Goal: Information Seeking & Learning: Find specific fact

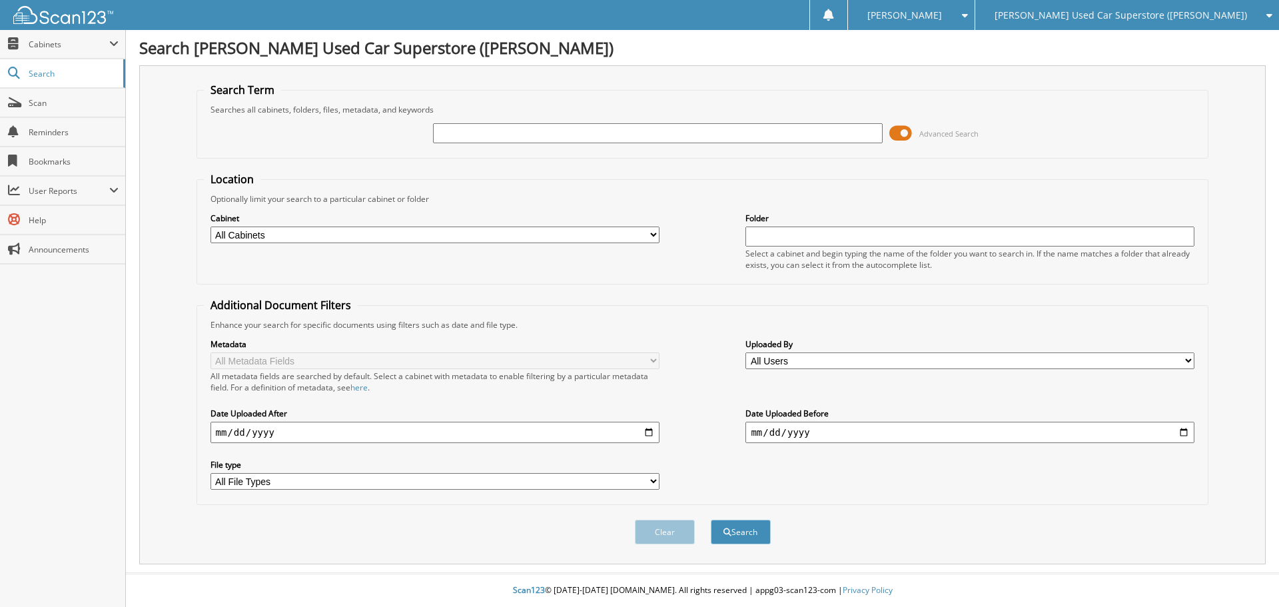
click at [711, 127] on input "text" at bounding box center [657, 133] width 449 height 20
type input "[PERSON_NAME]"
click at [711, 520] on button "Search" at bounding box center [741, 532] width 60 height 25
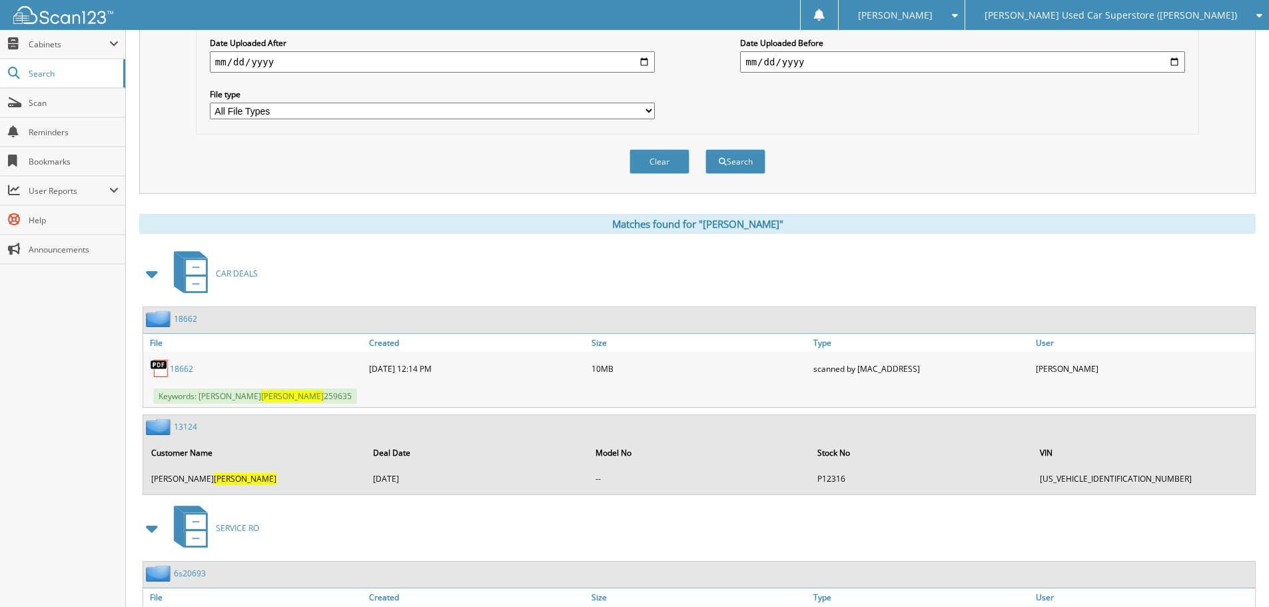
scroll to position [466, 0]
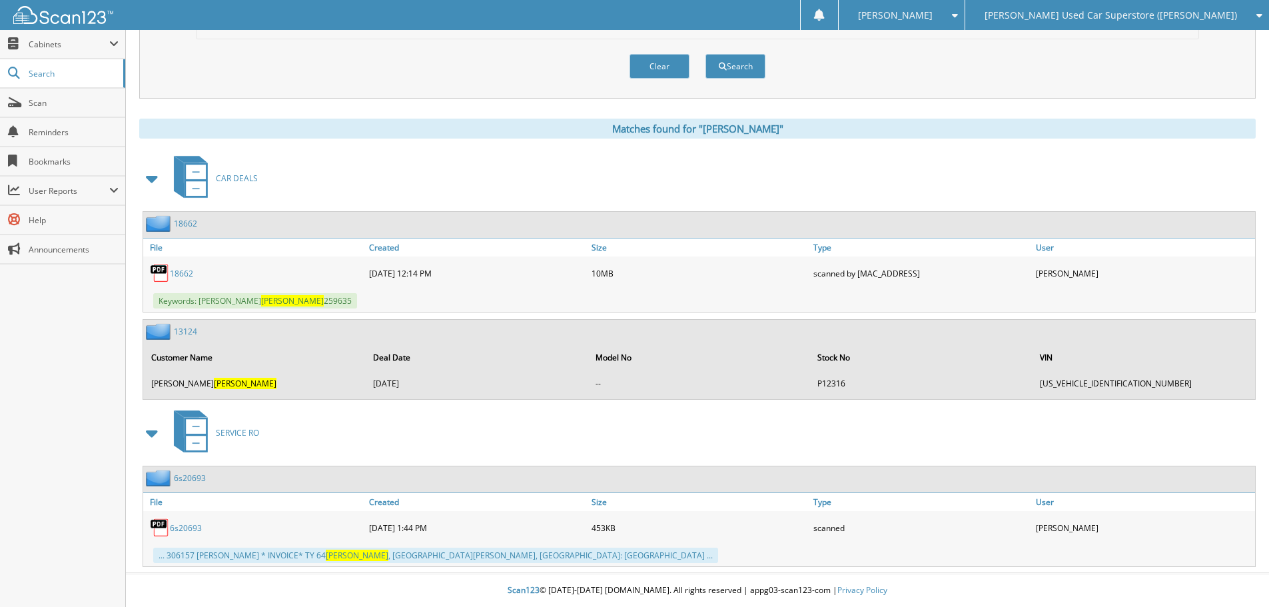
click at [179, 272] on link "18662" at bounding box center [181, 273] width 23 height 11
click at [190, 334] on link "13124" at bounding box center [185, 331] width 23 height 11
